Goal: Task Accomplishment & Management: Use online tool/utility

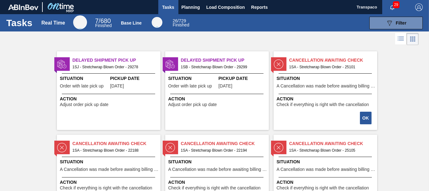
click at [66, 63] on img at bounding box center [61, 63] width 9 height 9
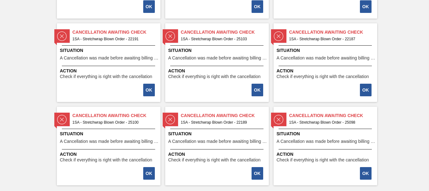
scroll to position [364, 0]
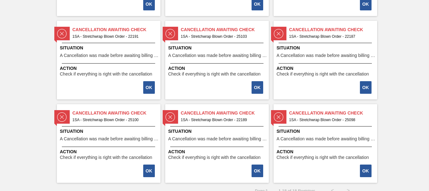
drag, startPoint x: 428, startPoint y: 159, endPoint x: 428, endPoint y: 171, distance: 11.6
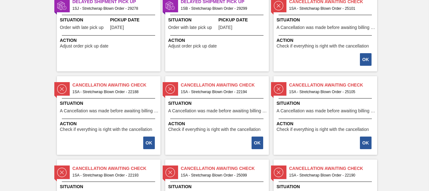
scroll to position [0, 0]
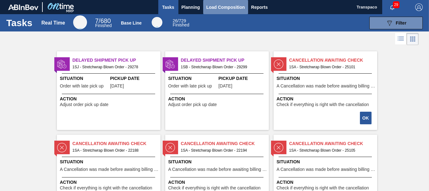
click at [227, 8] on span "Load Composition" at bounding box center [225, 7] width 39 height 8
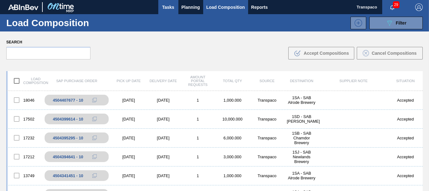
click at [173, 9] on span "Tasks" at bounding box center [168, 7] width 14 height 8
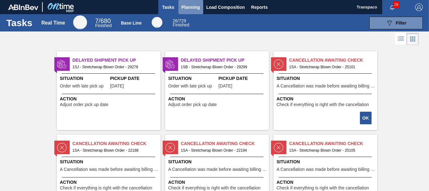
click at [192, 6] on span "Planning" at bounding box center [191, 7] width 19 height 8
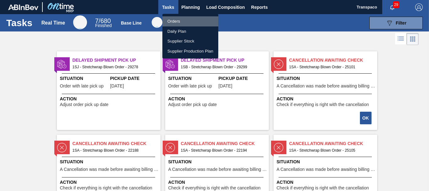
click at [179, 21] on li "Orders" at bounding box center [190, 21] width 56 height 10
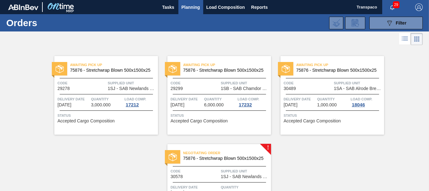
click at [268, 150] on span "Negotiating Order" at bounding box center [227, 153] width 88 height 6
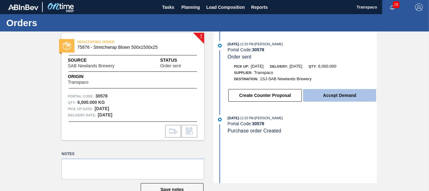
click at [337, 96] on button "Accept Demand" at bounding box center [339, 95] width 73 height 13
